Goal: Book appointment/travel/reservation

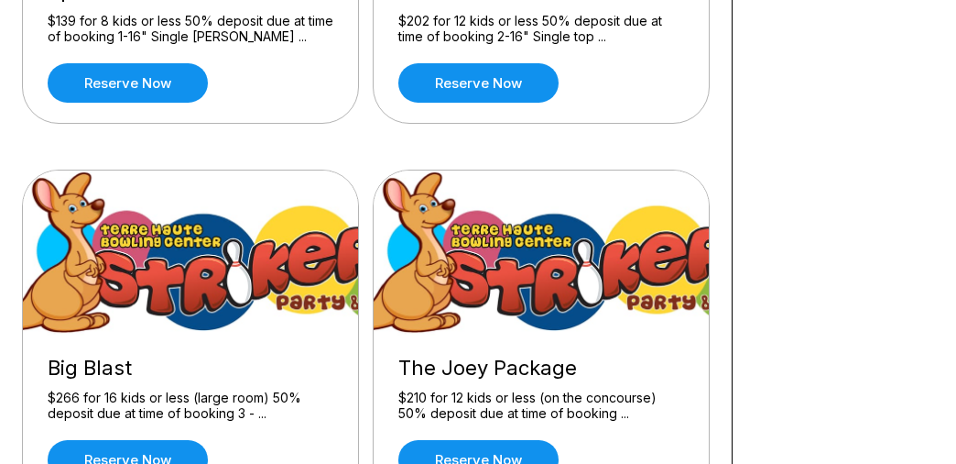
scroll to position [458, 0]
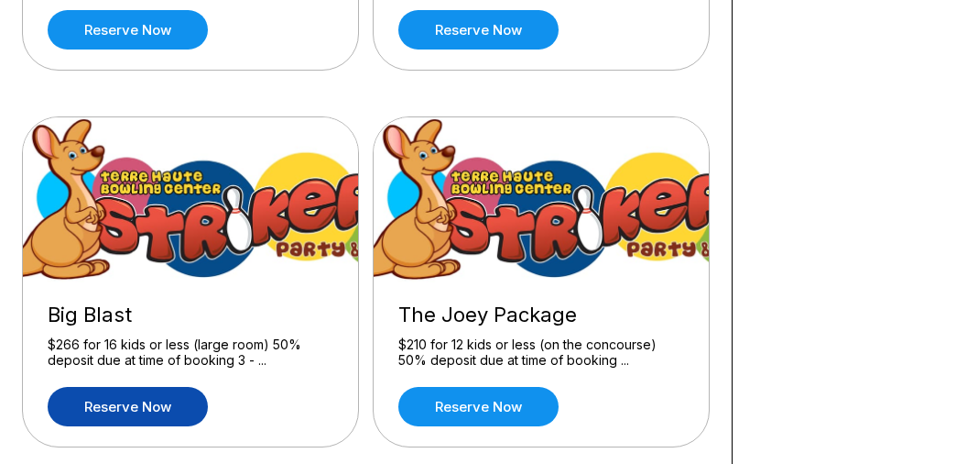
click at [161, 403] on link "Reserve now" at bounding box center [128, 406] width 160 height 39
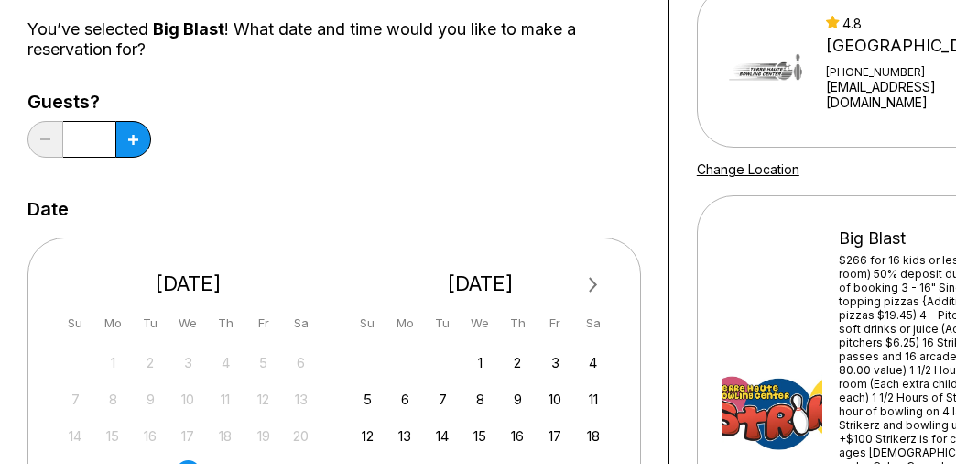
scroll to position [275, 0]
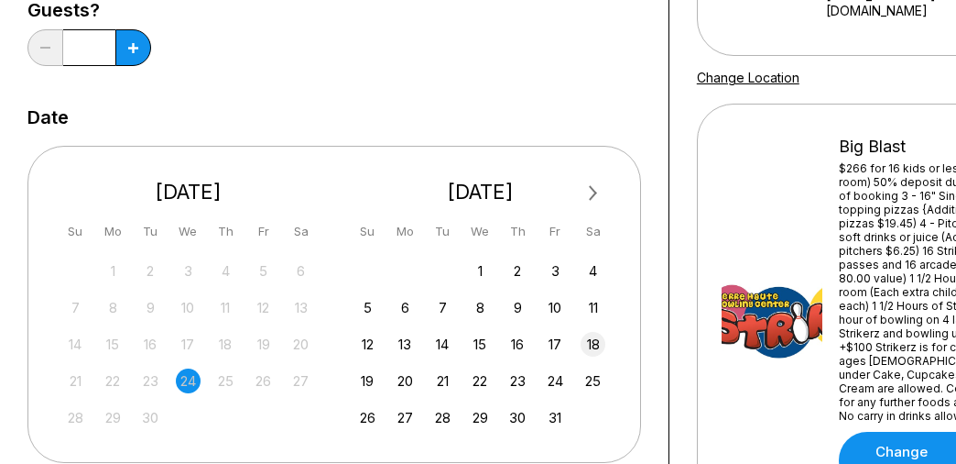
click at [595, 344] on div "18" at bounding box center [593, 344] width 25 height 25
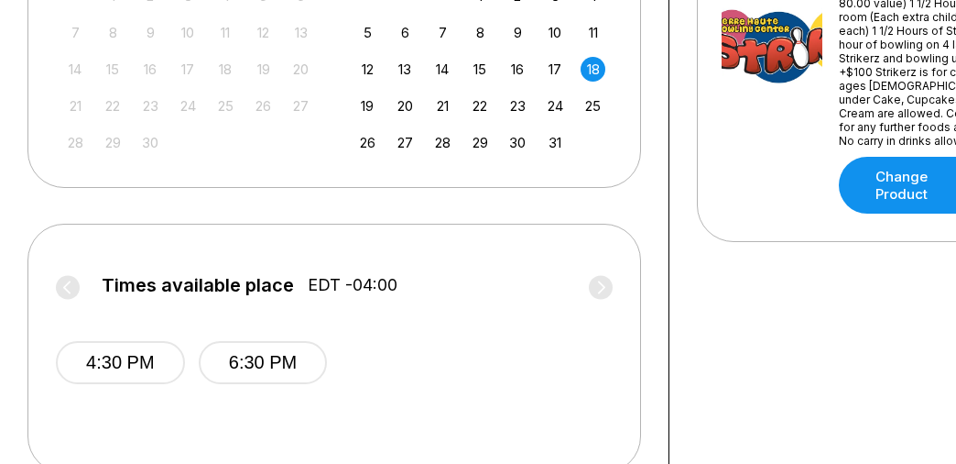
scroll to position [458, 0]
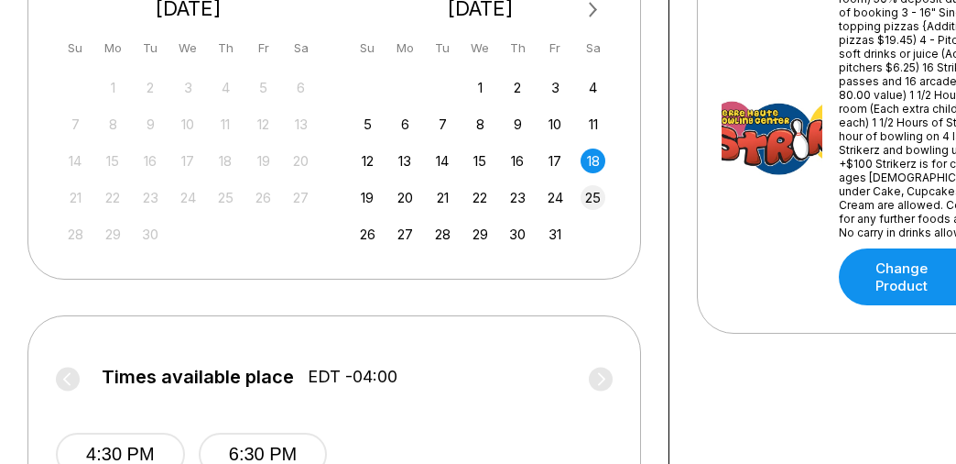
click at [587, 192] on div "25" at bounding box center [593, 197] width 25 height 25
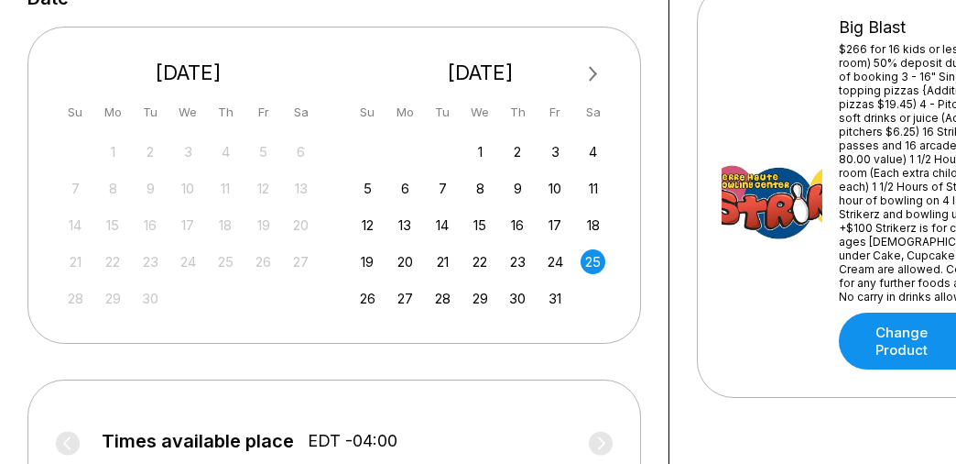
scroll to position [366, 0]
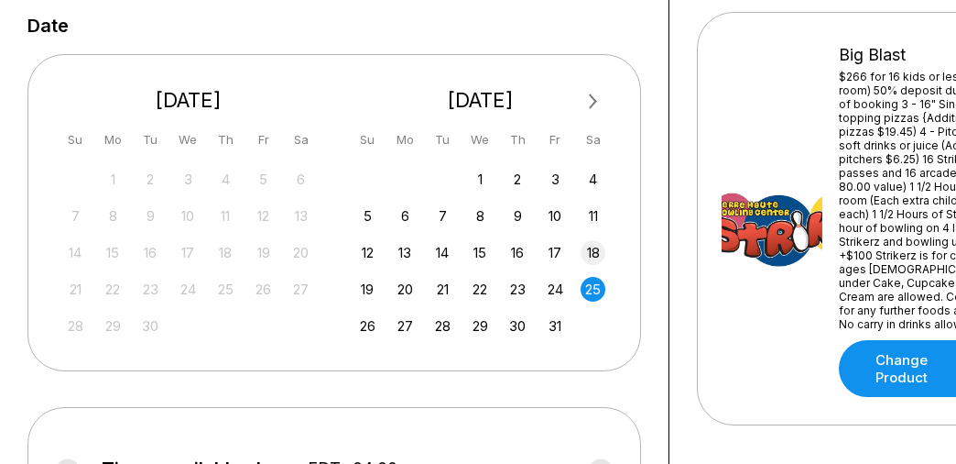
click at [590, 253] on div "18" at bounding box center [593, 252] width 25 height 25
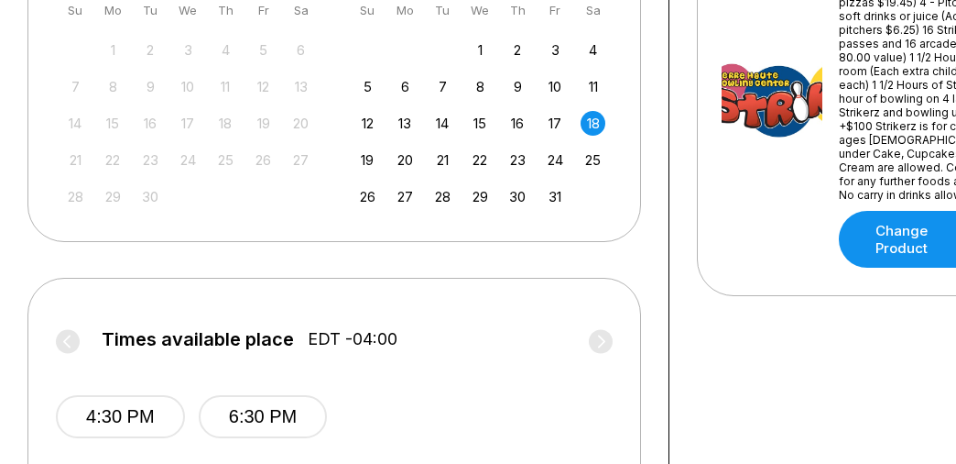
scroll to position [458, 0]
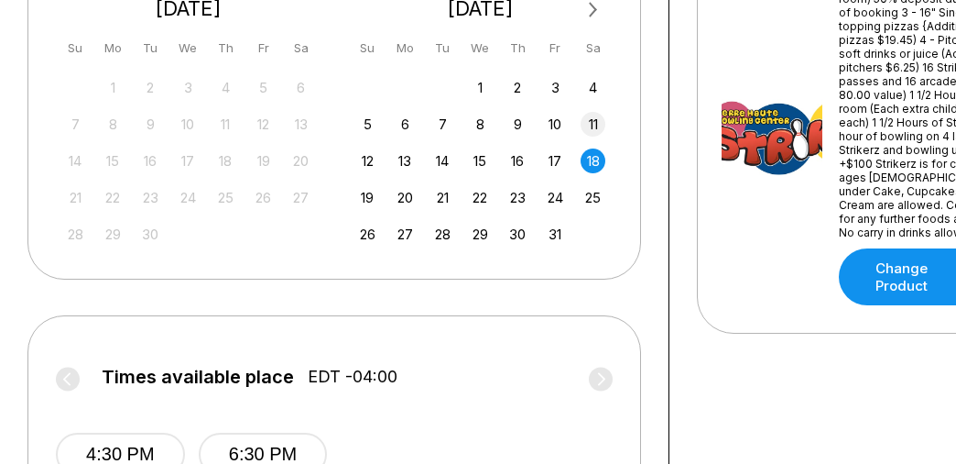
click at [594, 120] on div "11" at bounding box center [593, 124] width 25 height 25
click at [586, 16] on button "Next Month" at bounding box center [593, 9] width 29 height 29
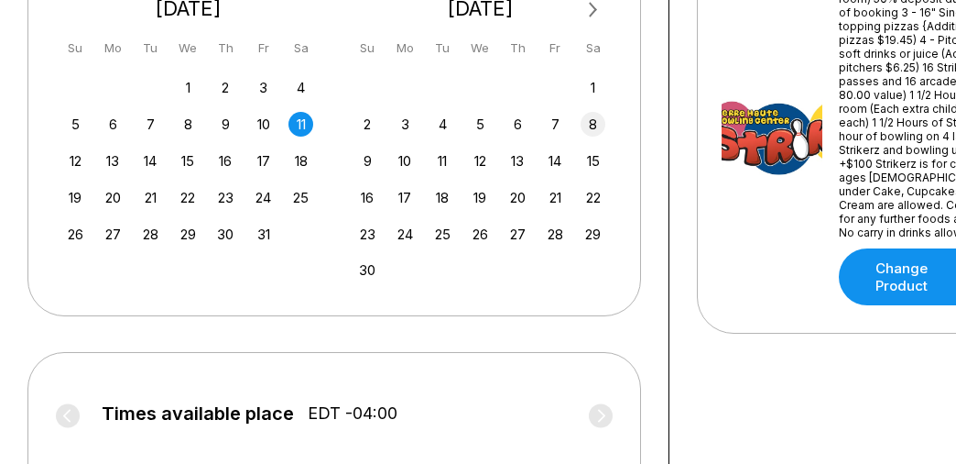
click at [590, 115] on div "8" at bounding box center [593, 124] width 25 height 25
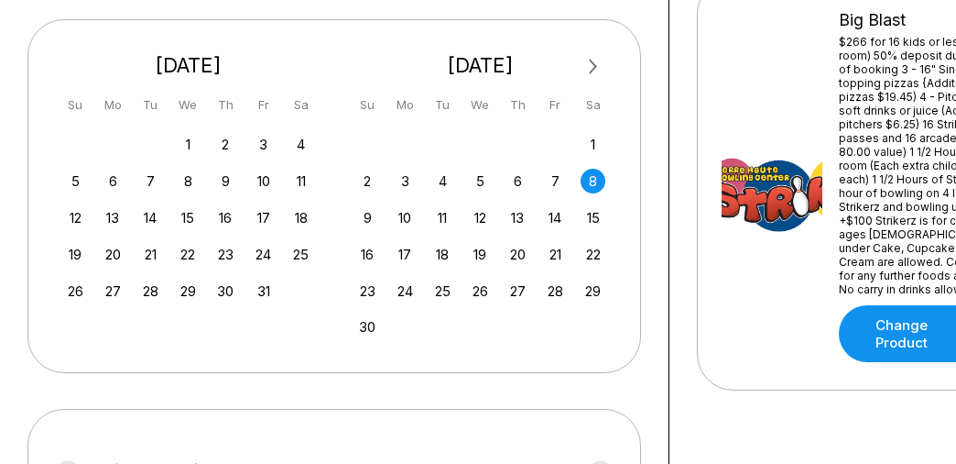
scroll to position [0, 0]
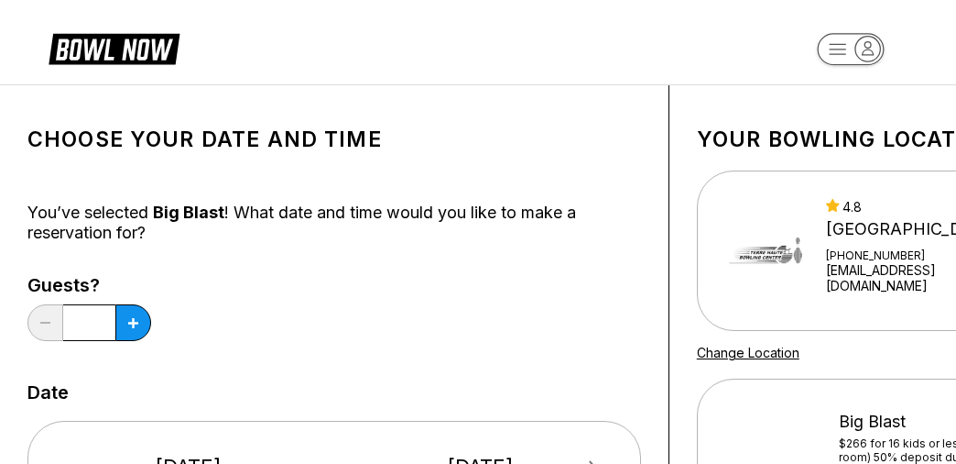
click at [835, 57] on rect "button" at bounding box center [850, 49] width 67 height 32
